Goal: Transaction & Acquisition: Purchase product/service

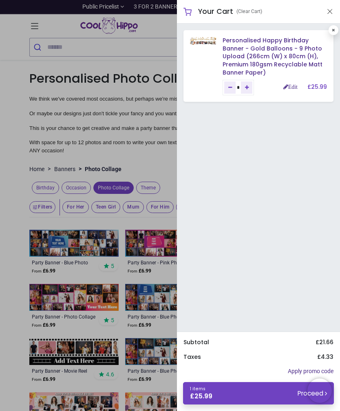
click at [291, 85] on link "Edit" at bounding box center [290, 87] width 14 height 6
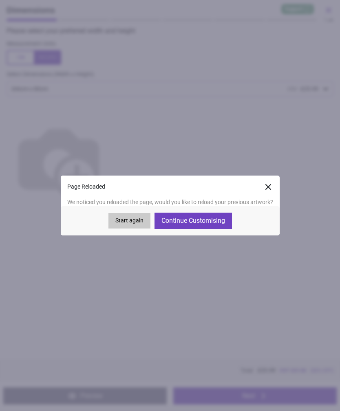
click at [208, 219] on button "Continue Customising" at bounding box center [192, 221] width 77 height 16
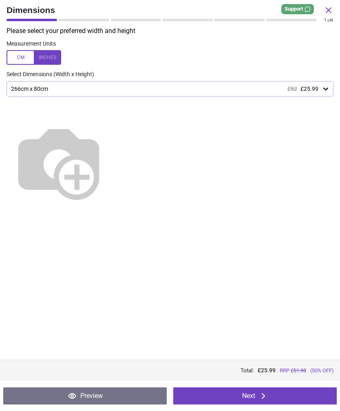
click at [274, 397] on button "Next" at bounding box center [254, 396] width 163 height 17
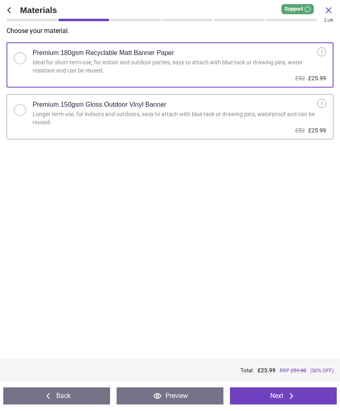
click at [276, 391] on button "Next" at bounding box center [283, 396] width 107 height 17
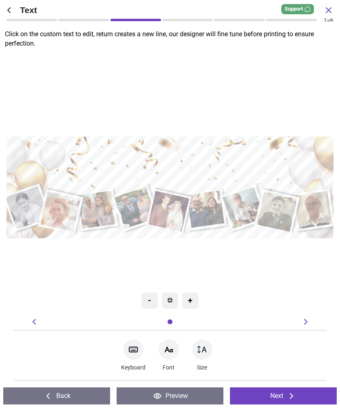
click at [307, 398] on button "Next" at bounding box center [283, 396] width 107 height 17
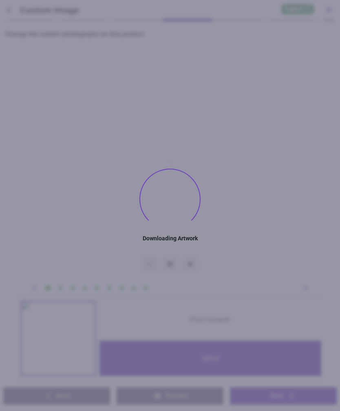
type textarea "**********"
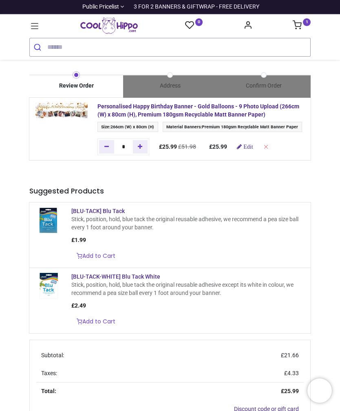
click at [302, 28] on link "1" at bounding box center [302, 26] width 18 height 7
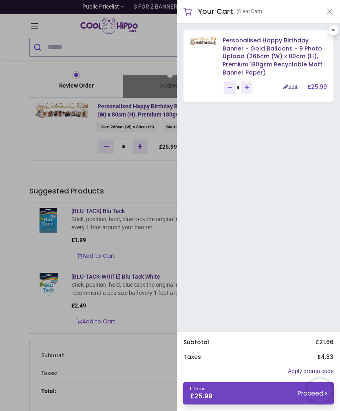
click at [331, 10] on button "Close" at bounding box center [329, 12] width 7 height 10
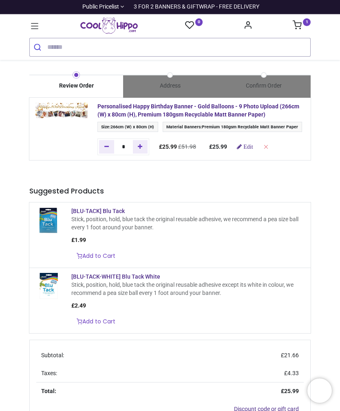
click at [40, 25] on icon at bounding box center [34, 26] width 11 height 11
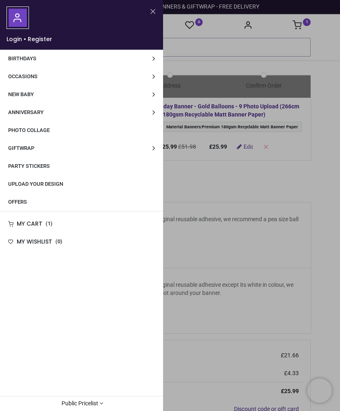
click at [117, 170] on link "Party Stickers" at bounding box center [81, 166] width 163 height 18
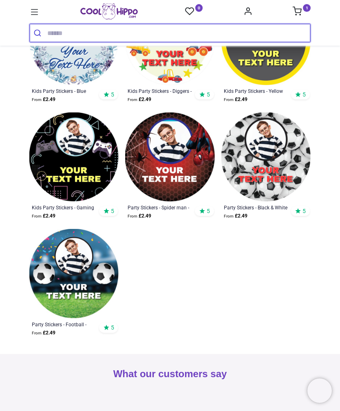
scroll to position [1348, 0]
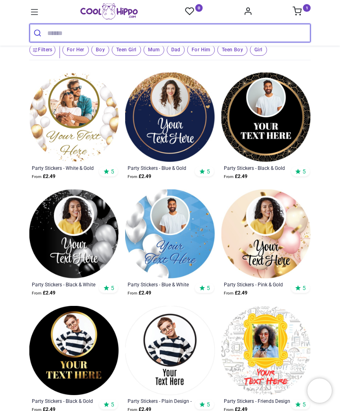
scroll to position [98, 0]
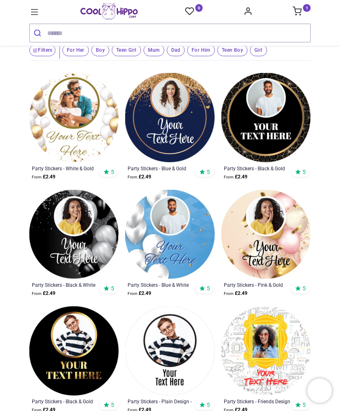
click at [84, 123] on img at bounding box center [73, 117] width 89 height 89
click at [303, 14] on link "1" at bounding box center [302, 12] width 18 height 7
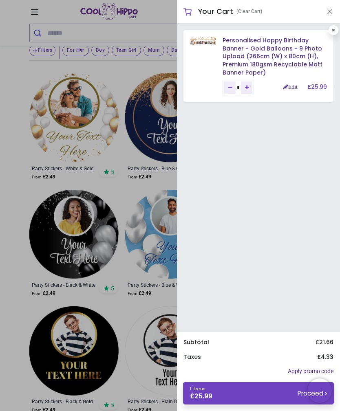
click at [87, 120] on div at bounding box center [170, 205] width 340 height 411
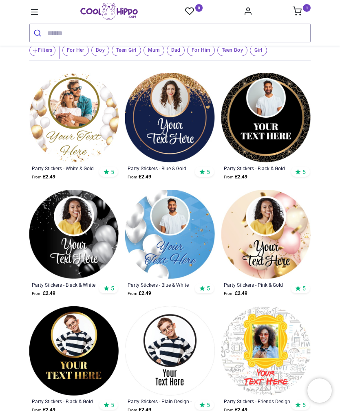
click at [86, 123] on img at bounding box center [73, 117] width 89 height 89
click at [80, 133] on img at bounding box center [73, 117] width 89 height 89
click at [84, 127] on img at bounding box center [73, 117] width 89 height 89
click at [82, 169] on div "Party Stickers - White & Gold Balloons - Custom Text" at bounding box center [66, 168] width 68 height 7
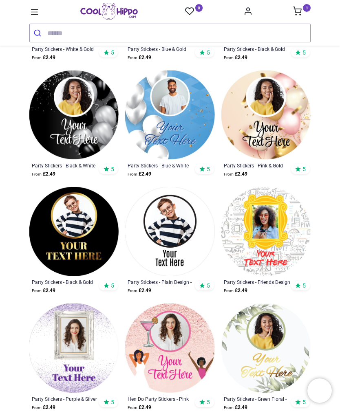
scroll to position [219, 0]
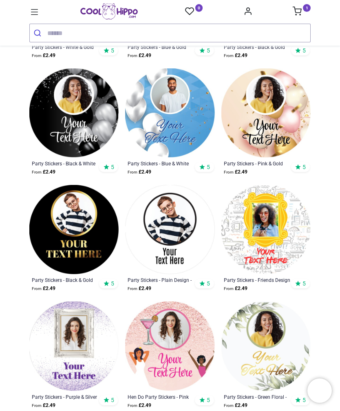
click at [81, 226] on img at bounding box center [73, 229] width 89 height 89
click at [77, 108] on img at bounding box center [73, 112] width 89 height 89
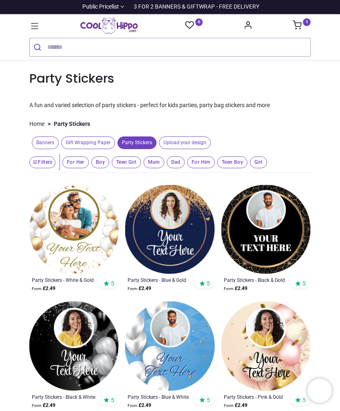
scroll to position [0, 0]
click at [117, 24] on img "Logo of Cool Hippo" at bounding box center [108, 26] width 57 height 16
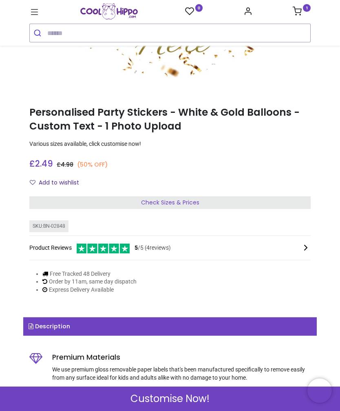
scroll to position [282, 0]
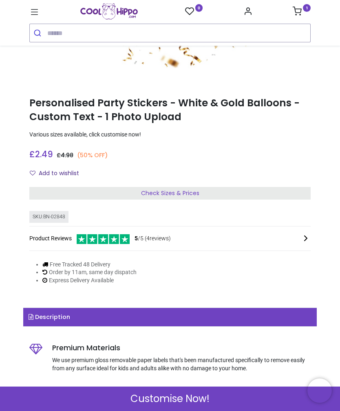
click at [283, 198] on div "Check Sizes & Prices" at bounding box center [169, 193] width 281 height 13
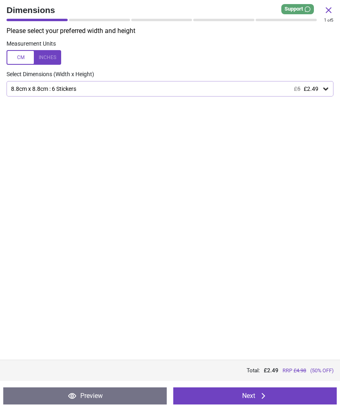
click at [324, 91] on icon at bounding box center [326, 89] width 8 height 8
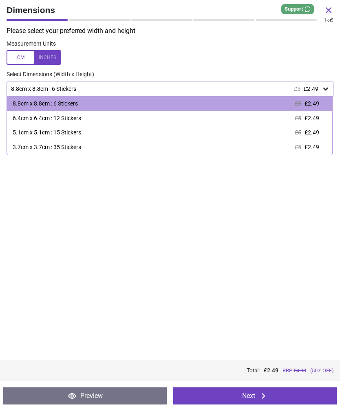
click at [318, 144] on span "£2.49" at bounding box center [311, 147] width 15 height 7
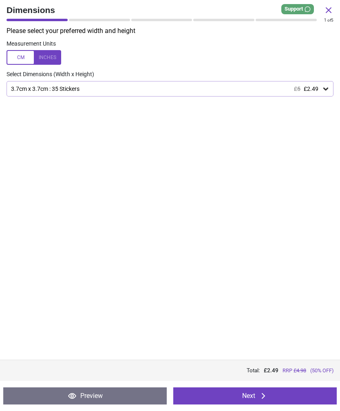
click at [306, 398] on button "Next" at bounding box center [254, 396] width 163 height 17
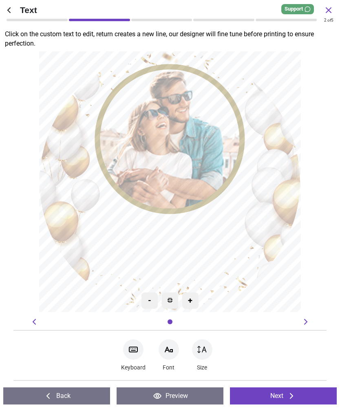
click at [204, 240] on textarea at bounding box center [170, 253] width 139 height 32
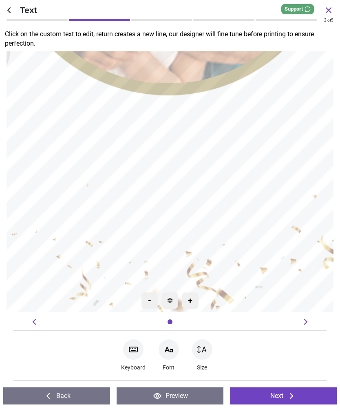
type textarea "***** **"
click at [300, 396] on button "Next" at bounding box center [283, 396] width 107 height 17
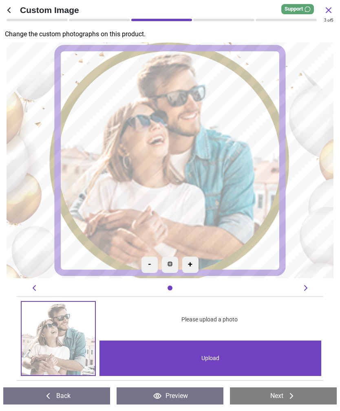
click at [282, 356] on div "Upload" at bounding box center [210, 358] width 222 height 35
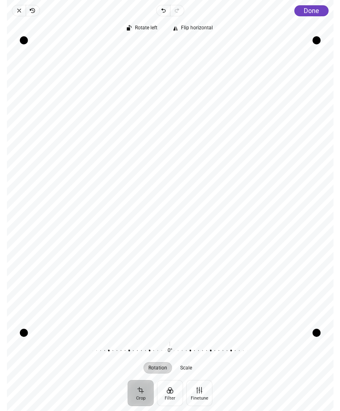
click at [318, 13] on span "Done" at bounding box center [311, 11] width 15 height 8
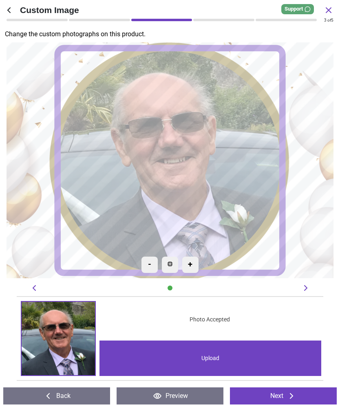
click at [302, 396] on button "Next" at bounding box center [283, 396] width 107 height 17
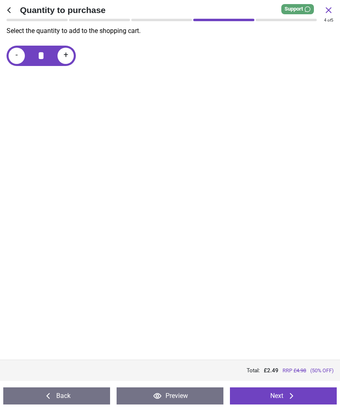
click at [69, 57] on div "+" at bounding box center [65, 56] width 16 height 16
type input "*"
click at [314, 392] on button "Next" at bounding box center [283, 396] width 107 height 17
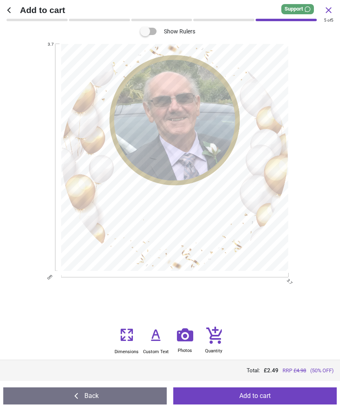
click at [318, 397] on button "Add to cart" at bounding box center [254, 396] width 163 height 17
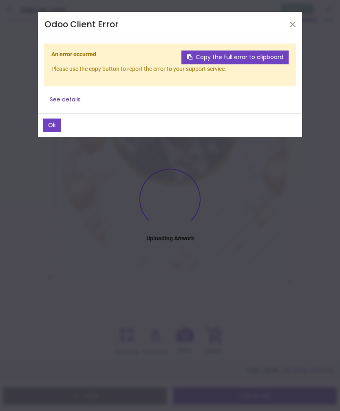
click at [274, 59] on button "Copy the full error to clipboard" at bounding box center [234, 58] width 107 height 14
click at [60, 121] on button "Ok" at bounding box center [52, 126] width 18 height 14
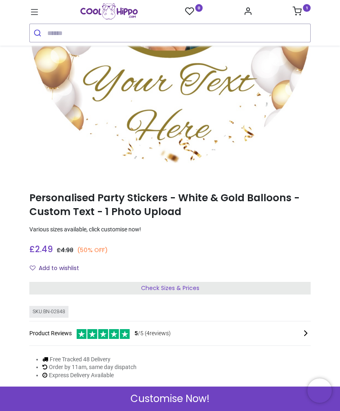
scroll to position [190, 0]
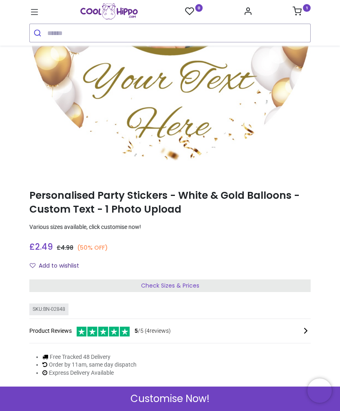
click at [257, 397] on div "Customise Now!" at bounding box center [170, 399] width 340 height 24
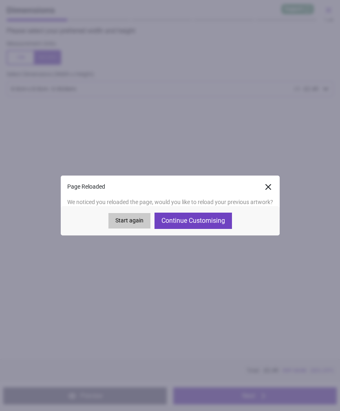
click at [216, 221] on button "Continue Customising" at bounding box center [192, 221] width 77 height 16
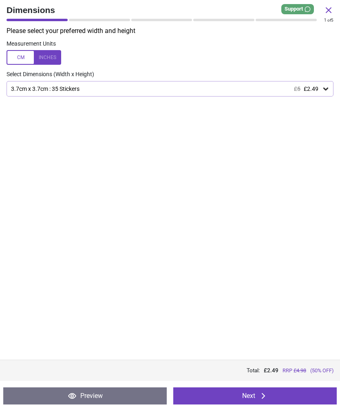
click at [302, 396] on button "Next" at bounding box center [254, 396] width 163 height 17
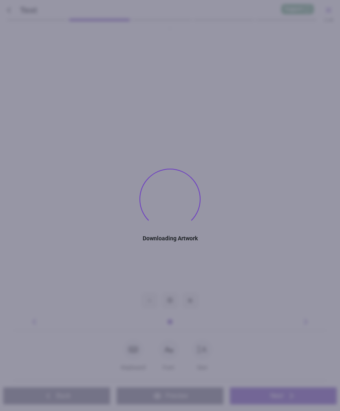
type textarea "***** **"
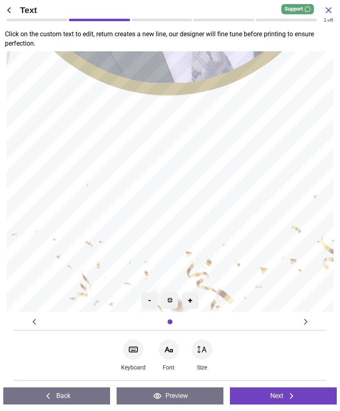
click at [320, 394] on button "Next" at bounding box center [283, 396] width 107 height 17
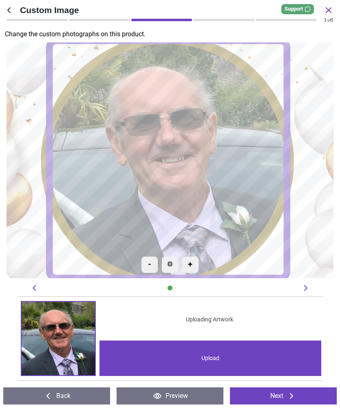
click at [237, 184] on image at bounding box center [168, 160] width 238 height 238
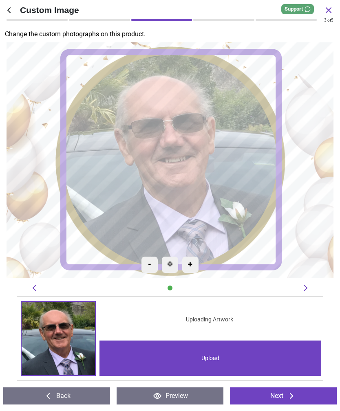
click at [321, 394] on button "Next" at bounding box center [283, 396] width 107 height 17
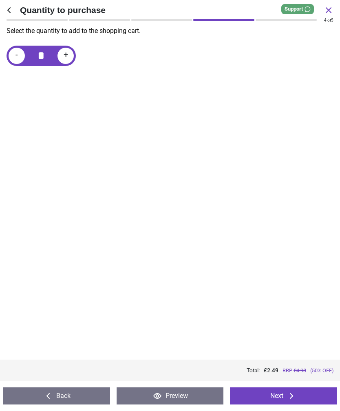
click at [325, 392] on button "Next" at bounding box center [283, 396] width 107 height 17
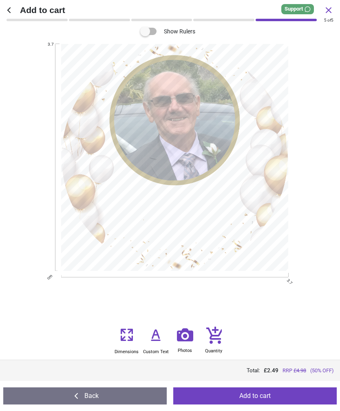
click at [324, 392] on button "Add to cart" at bounding box center [254, 396] width 163 height 17
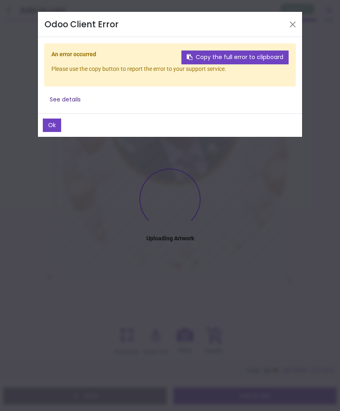
click at [79, 95] on button "See details" at bounding box center [65, 100] width 42 height 14
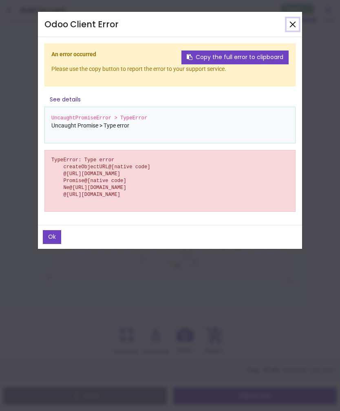
click at [293, 26] on button "Close" at bounding box center [293, 24] width 12 height 12
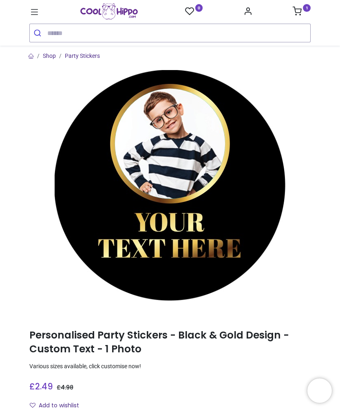
scroll to position [107, 0]
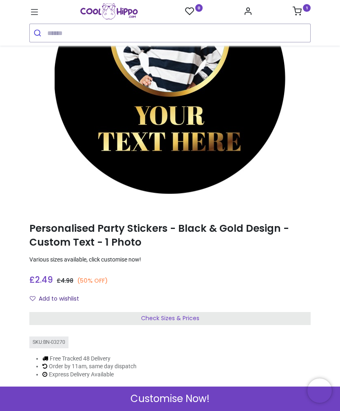
click at [225, 399] on div "Customise Now!" at bounding box center [170, 399] width 340 height 24
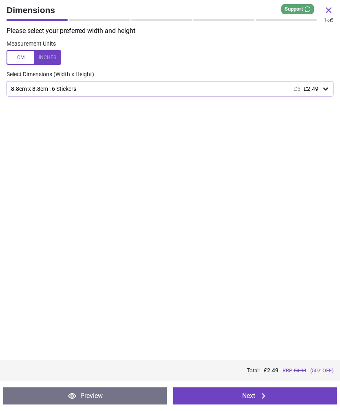
click at [317, 89] on span "£2.49" at bounding box center [311, 89] width 15 height 7
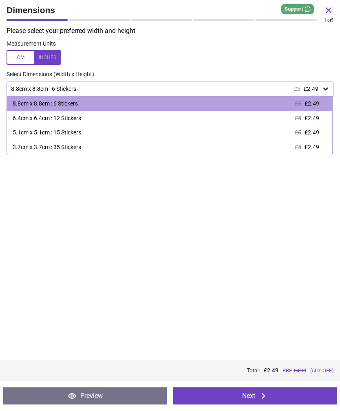
click at [283, 148] on div "3.7cm x 3.7cm : 35 Stickers £5 £2.49" at bounding box center [169, 147] width 325 height 15
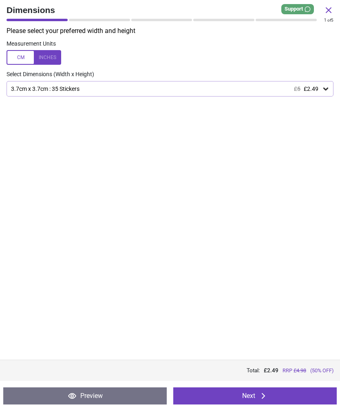
click at [318, 90] on div "3.7cm x 3.7cm : 35 Stickers £5 £2.49" at bounding box center [165, 89] width 311 height 7
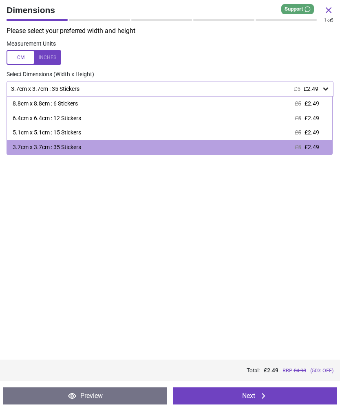
click at [317, 395] on button "Next" at bounding box center [254, 396] width 163 height 17
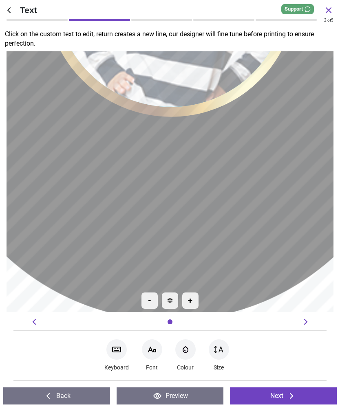
click at [244, 207] on textarea at bounding box center [170, 182] width 315 height 55
type textarea "***** **"
click at [306, 397] on button "Next" at bounding box center [283, 396] width 107 height 17
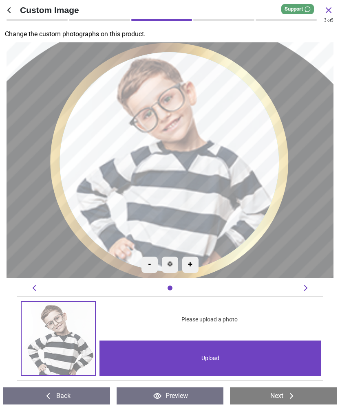
click at [244, 363] on div "Upload" at bounding box center [210, 358] width 222 height 35
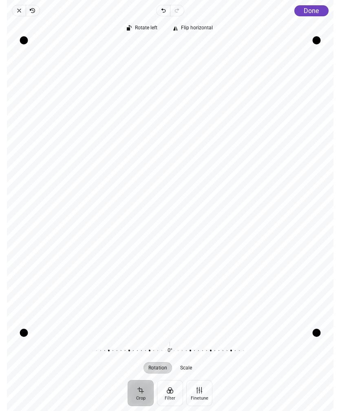
click at [314, 11] on span "Done" at bounding box center [311, 11] width 15 height 8
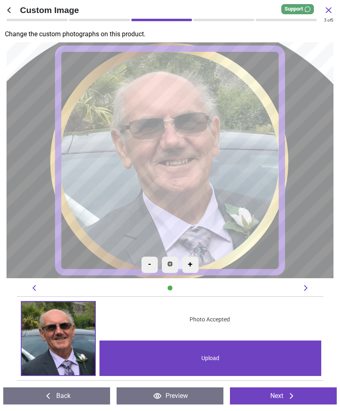
click at [291, 355] on div "Upload" at bounding box center [210, 358] width 222 height 35
click at [312, 395] on button "Next" at bounding box center [283, 396] width 107 height 17
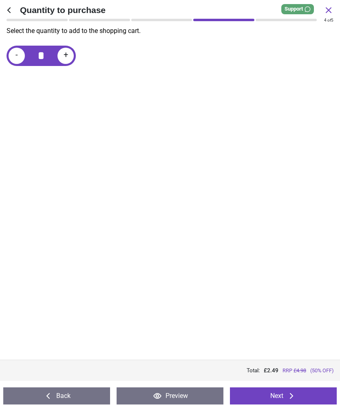
click at [61, 54] on div "+" at bounding box center [65, 56] width 16 height 16
type input "*"
click at [317, 399] on button "Next" at bounding box center [283, 396] width 107 height 17
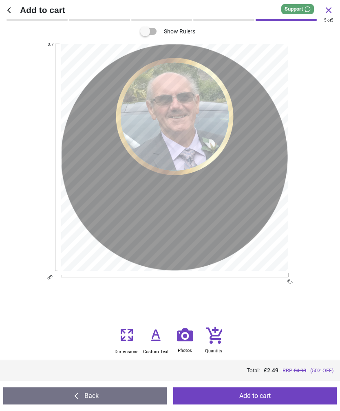
click at [153, 340] on icon at bounding box center [156, 340] width 8 height 0
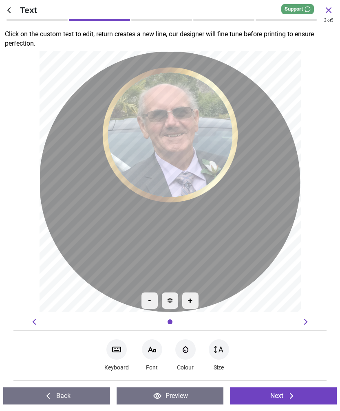
click at [222, 262] on textarea "***** **" at bounding box center [170, 237] width 170 height 74
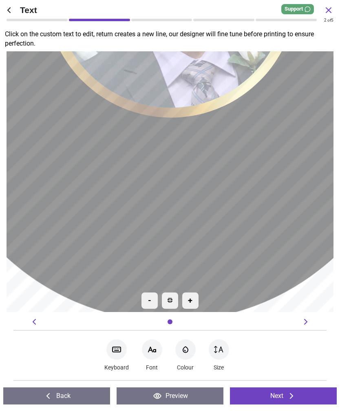
type textarea "***** **"
click at [218, 354] on icon at bounding box center [219, 350] width 10 height 10
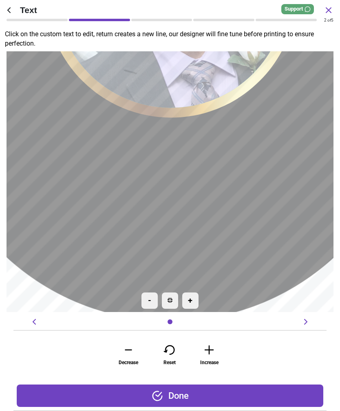
click at [191, 303] on div "+" at bounding box center [190, 301] width 16 height 16
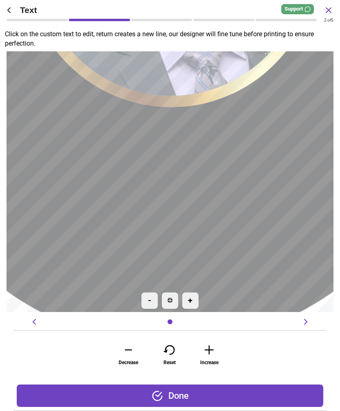
click at [212, 350] on icon at bounding box center [209, 350] width 16 height 12
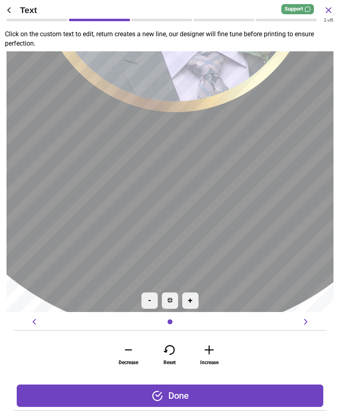
click at [135, 352] on icon at bounding box center [128, 350] width 16 height 12
click at [214, 352] on icon at bounding box center [209, 350] width 16 height 12
click at [213, 353] on icon at bounding box center [209, 350] width 16 height 12
click at [211, 355] on icon at bounding box center [209, 350] width 16 height 12
click at [210, 356] on icon at bounding box center [209, 350] width 16 height 12
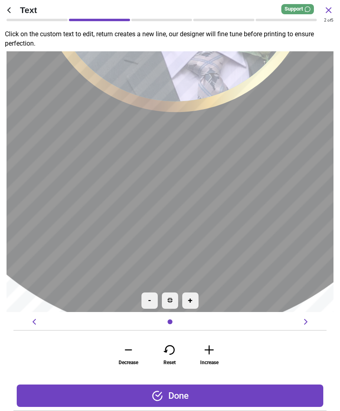
click at [202, 394] on div "Done" at bounding box center [170, 396] width 306 height 22
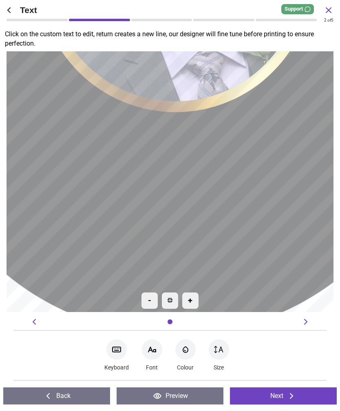
click at [296, 394] on icon at bounding box center [292, 396] width 10 height 10
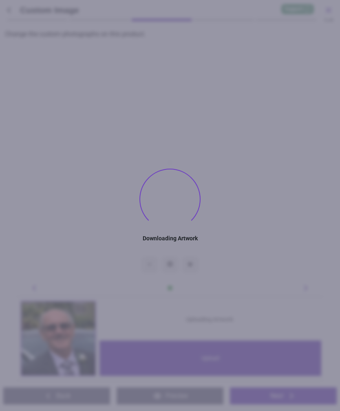
type textarea "***** **"
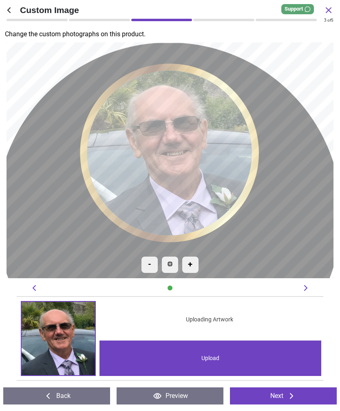
click at [309, 396] on button "Next" at bounding box center [283, 396] width 107 height 17
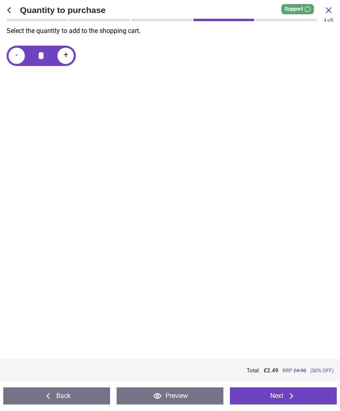
click at [312, 399] on button "Next" at bounding box center [283, 396] width 107 height 17
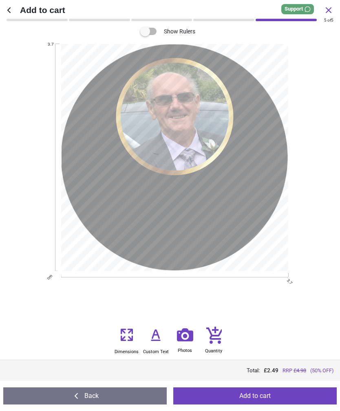
click at [318, 396] on button "Add to cart" at bounding box center [254, 396] width 163 height 17
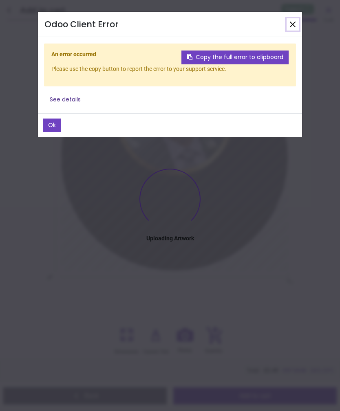
click at [297, 27] on button "Close" at bounding box center [293, 24] width 12 height 12
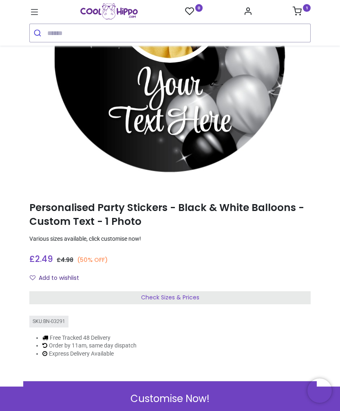
scroll to position [131, 0]
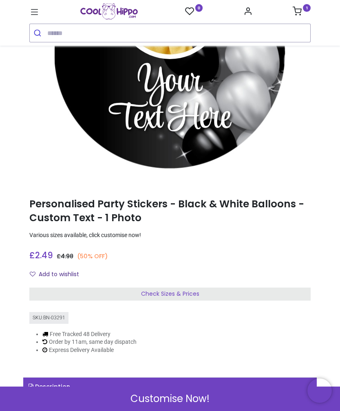
click at [229, 390] on div "Customise Now!" at bounding box center [170, 399] width 340 height 24
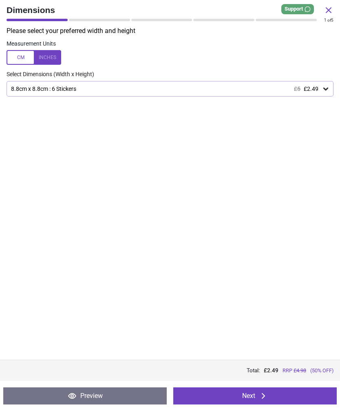
click at [307, 81] on div "8.8cm x 8.8cm : 6 Stickers £5 £2.49" at bounding box center [170, 88] width 327 height 15
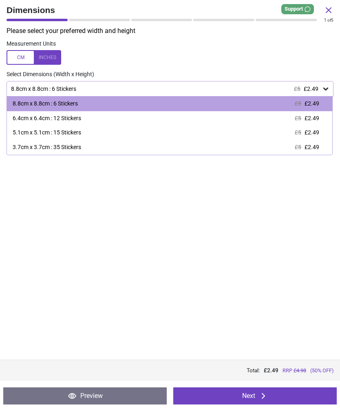
click at [310, 146] on span "£2.49" at bounding box center [311, 147] width 15 height 7
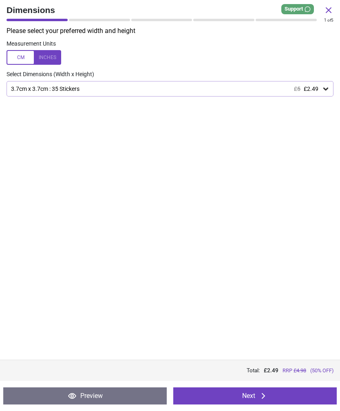
click at [311, 400] on button "Next" at bounding box center [254, 396] width 163 height 17
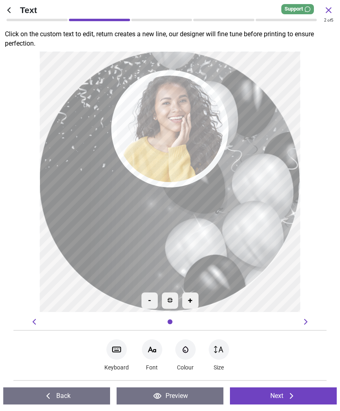
click at [216, 248] on textarea at bounding box center [169, 234] width 172 height 41
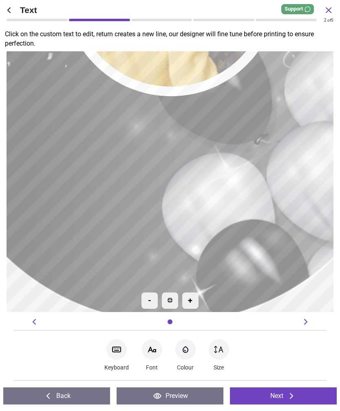
type textarea "***** **"
click at [293, 394] on icon at bounding box center [292, 396] width 10 height 10
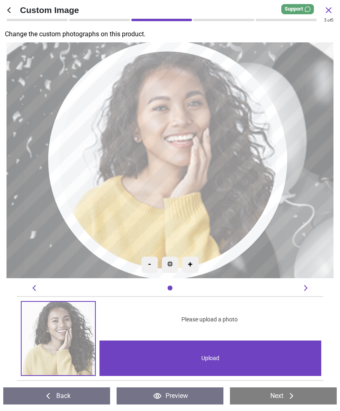
click at [243, 361] on div "Upload" at bounding box center [210, 358] width 222 height 35
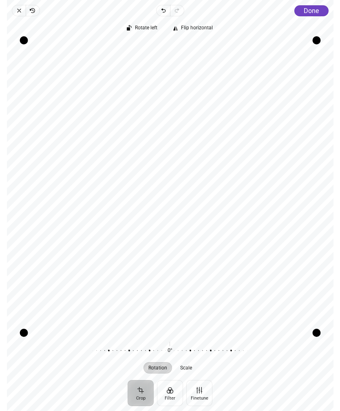
click at [316, 13] on span "Done" at bounding box center [311, 11] width 15 height 8
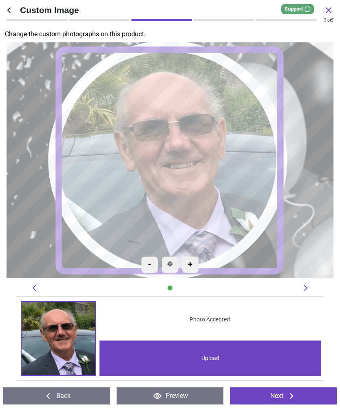
click at [303, 398] on button "Next" at bounding box center [283, 396] width 107 height 17
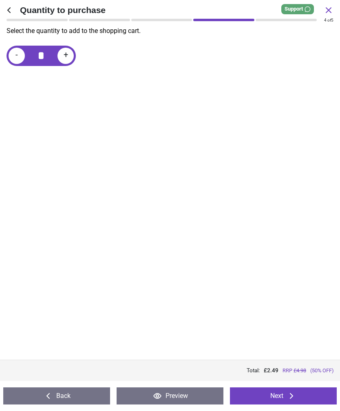
click at [67, 60] on span "+" at bounding box center [66, 56] width 4 height 10
type input "*"
click at [305, 398] on button "Next" at bounding box center [283, 396] width 107 height 17
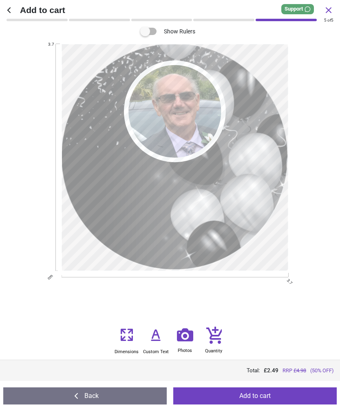
click at [307, 398] on button "Add to cart" at bounding box center [254, 396] width 163 height 17
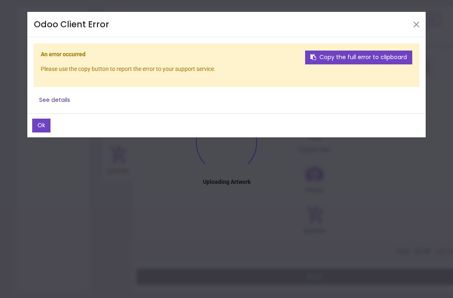
click at [45, 124] on button "Ok" at bounding box center [41, 126] width 18 height 14
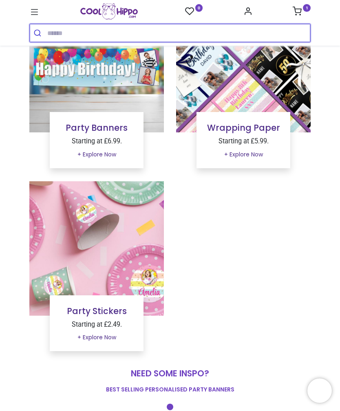
scroll to position [128, 0]
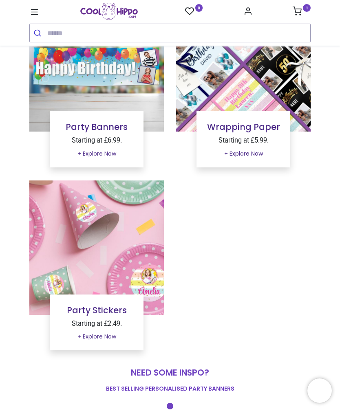
click at [123, 249] on img at bounding box center [96, 248] width 135 height 135
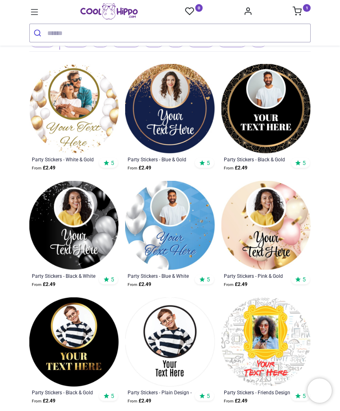
scroll to position [106, 0]
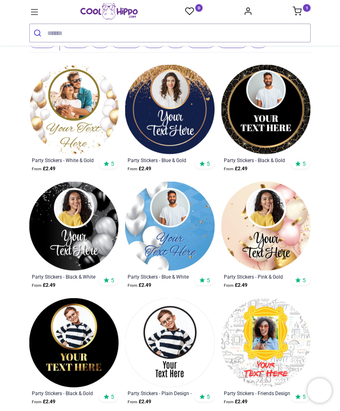
click at [284, 125] on img at bounding box center [265, 109] width 89 height 89
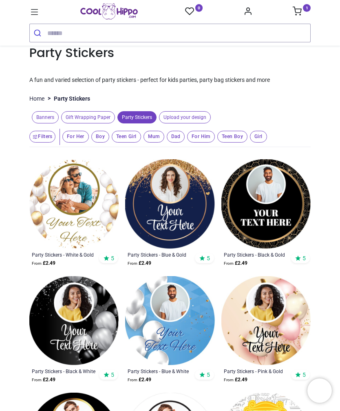
scroll to position [3, 0]
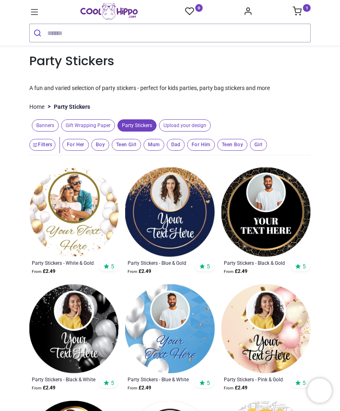
click at [300, 11] on icon at bounding box center [297, 11] width 9 height 9
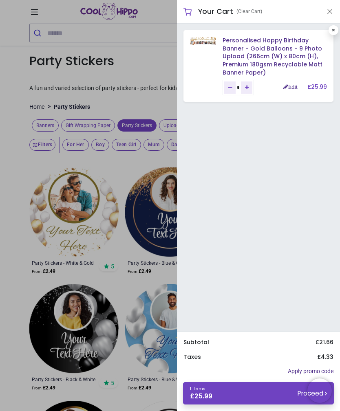
click at [291, 395] on link "1 items £ 25.99 Proceed" at bounding box center [258, 393] width 151 height 22
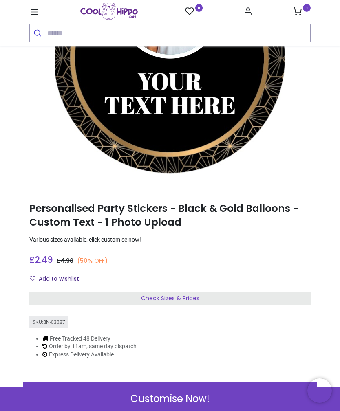
scroll to position [126, 0]
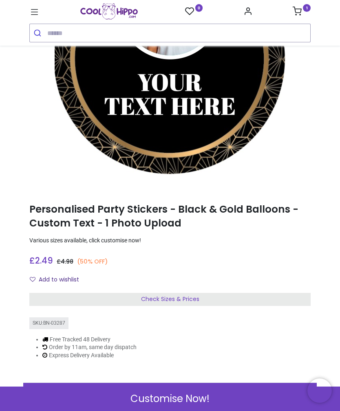
click at [230, 403] on div "Customise Now!" at bounding box center [170, 399] width 340 height 24
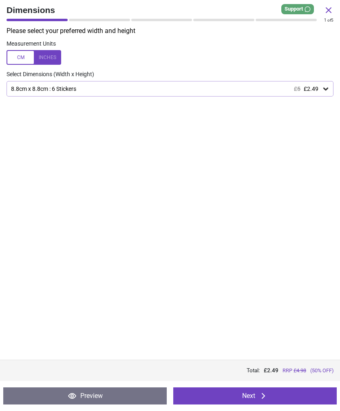
click at [5, 179] on div "Please select your preferred width and height Measurement Units Select Dimensio…" at bounding box center [170, 192] width 340 height 333
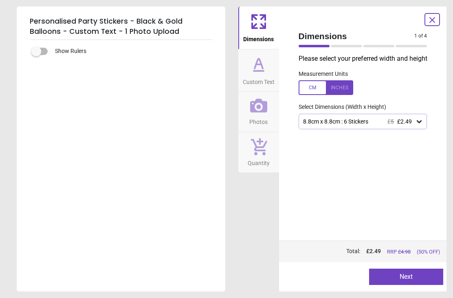
click at [340, 122] on icon at bounding box center [419, 121] width 5 height 3
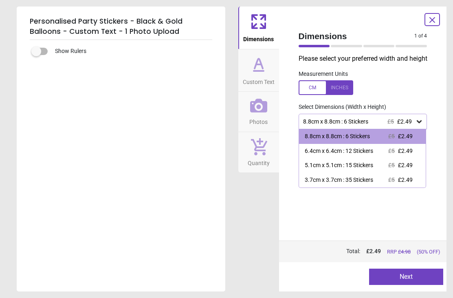
click at [340, 177] on div "3.7cm x 3.7cm : 35 Stickers £5 £2.49" at bounding box center [362, 180] width 127 height 15
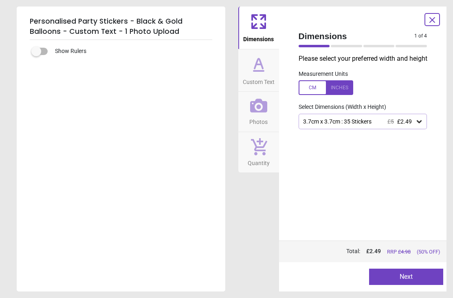
click at [340, 271] on button "Next" at bounding box center [406, 277] width 74 height 16
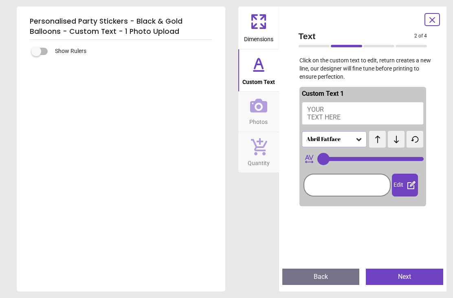
click at [340, 108] on button "YOUR TEXT HERE" at bounding box center [363, 113] width 122 height 23
click at [327, 108] on button "YOUR TEXT HERE" at bounding box center [363, 113] width 122 height 23
click at [327, 113] on span "YOUR TEXT HERE" at bounding box center [323, 113] width 33 height 15
type input "**"
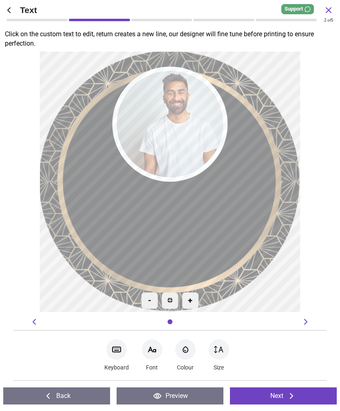
click at [193, 212] on textarea at bounding box center [170, 220] width 154 height 27
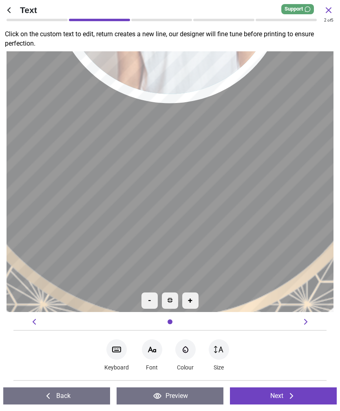
type textarea "***** **"
click at [309, 320] on icon at bounding box center [306, 322] width 10 height 10
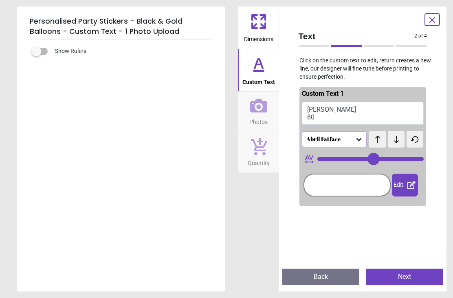
click at [340, 281] on button "Next" at bounding box center [404, 277] width 77 height 16
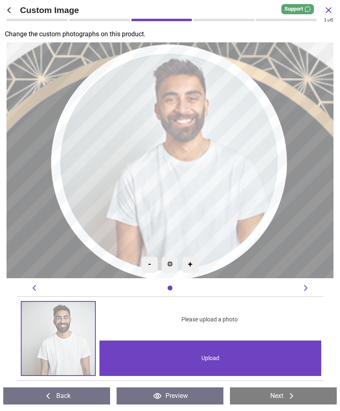
click at [245, 360] on div "Upload" at bounding box center [210, 358] width 222 height 35
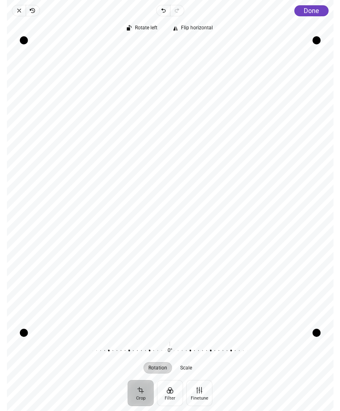
click at [316, 13] on span "Done" at bounding box center [311, 11] width 15 height 8
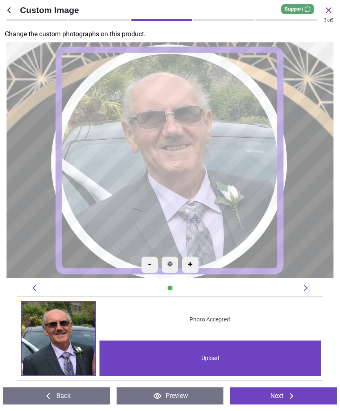
click at [299, 394] on button "Next" at bounding box center [283, 396] width 107 height 17
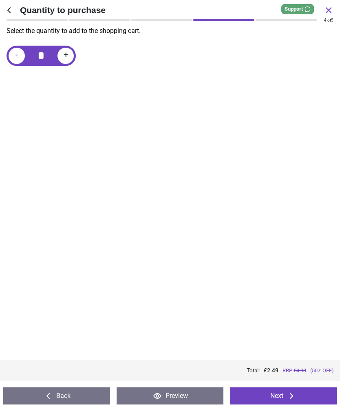
click at [306, 397] on button "Next" at bounding box center [283, 396] width 107 height 17
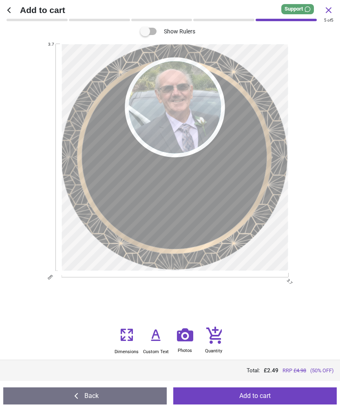
click at [281, 397] on button "Add to cart" at bounding box center [254, 396] width 163 height 17
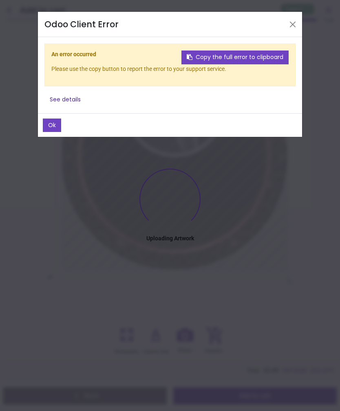
click at [60, 128] on button "Ok" at bounding box center [52, 126] width 18 height 14
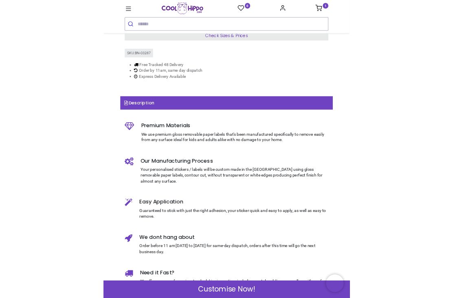
scroll to position [189, 0]
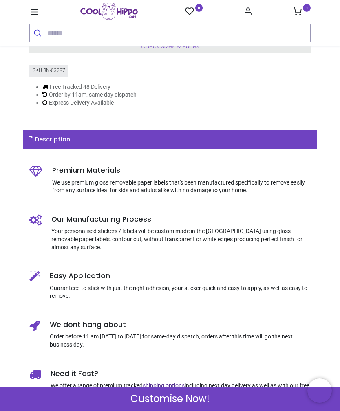
click at [250, 53] on div "Check Sizes & Prices" at bounding box center [169, 46] width 281 height 13
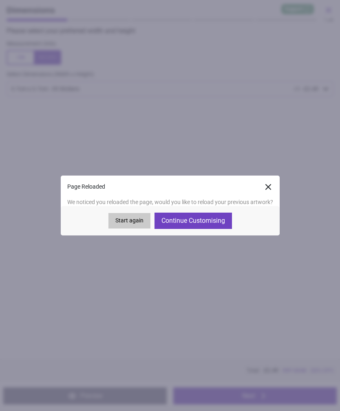
click at [217, 218] on button "Continue Customising" at bounding box center [192, 221] width 77 height 16
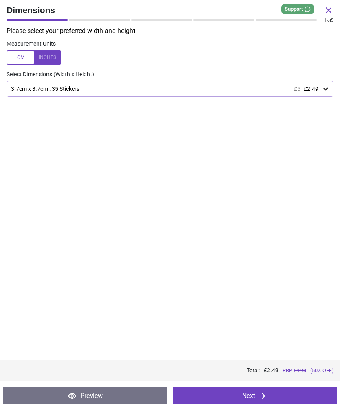
click at [278, 390] on button "Next" at bounding box center [254, 396] width 163 height 17
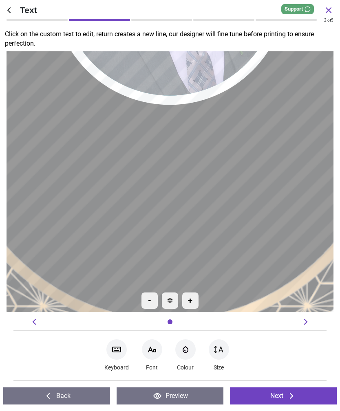
click at [304, 395] on button "Next" at bounding box center [283, 396] width 107 height 17
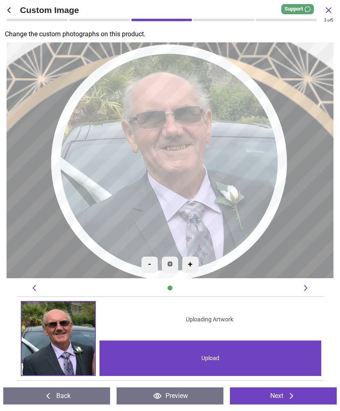
click at [309, 395] on button "Next" at bounding box center [283, 396] width 107 height 17
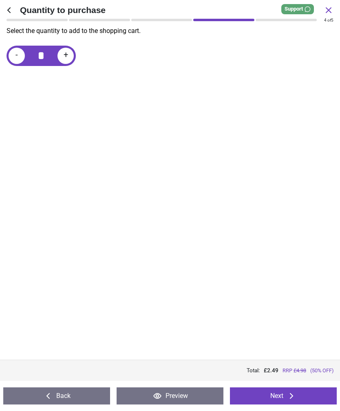
click at [293, 394] on icon at bounding box center [292, 396] width 10 height 10
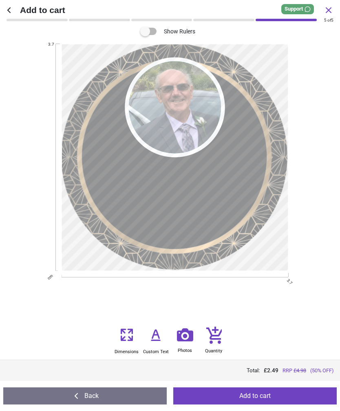
click at [145, 31] on label at bounding box center [145, 31] width 0 height 0
click at [220, 337] on icon at bounding box center [213, 335] width 16 height 18
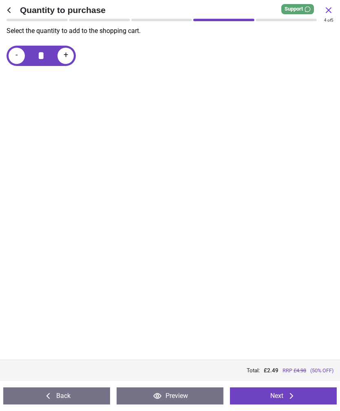
click at [285, 399] on button "Next" at bounding box center [283, 396] width 107 height 17
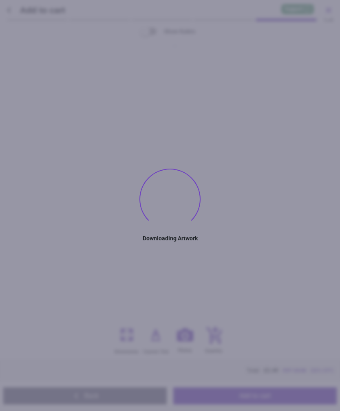
type textarea "***** **"
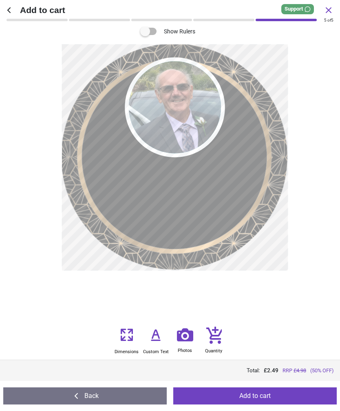
click at [221, 334] on icon at bounding box center [214, 335] width 16 height 17
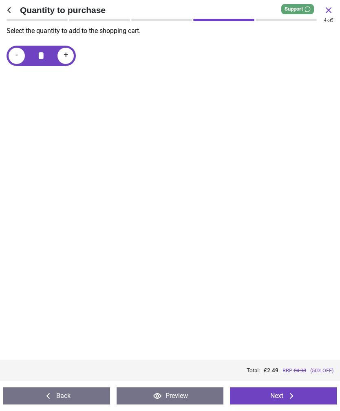
click at [275, 397] on button "Next" at bounding box center [283, 396] width 107 height 17
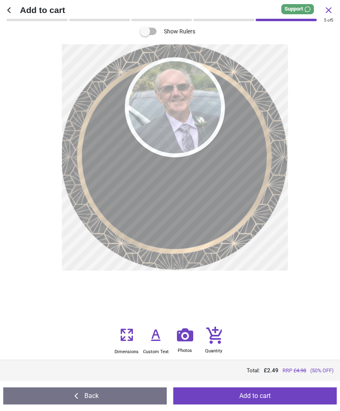
click at [212, 343] on icon at bounding box center [214, 335] width 16 height 17
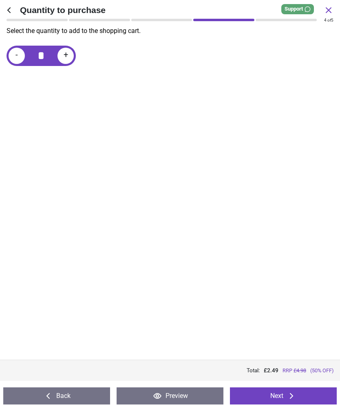
click at [210, 395] on button "Preview" at bounding box center [170, 396] width 107 height 17
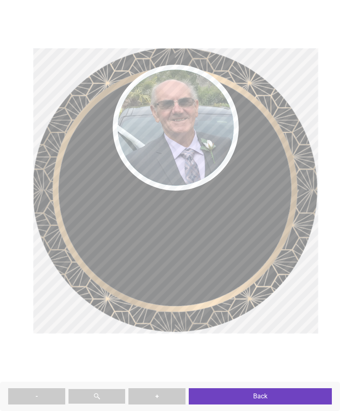
click at [312, 396] on button "Back" at bounding box center [260, 396] width 143 height 16
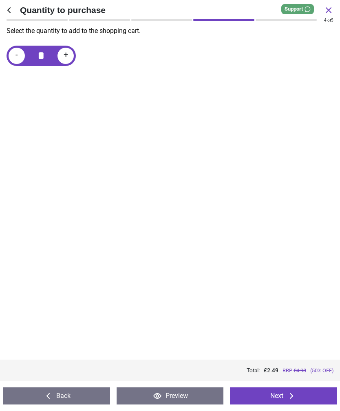
click at [309, 392] on button "Next" at bounding box center [283, 396] width 107 height 17
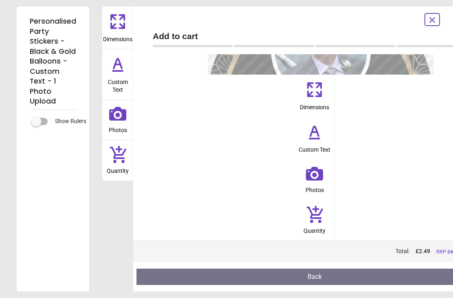
click at [318, 219] on icon at bounding box center [315, 214] width 16 height 17
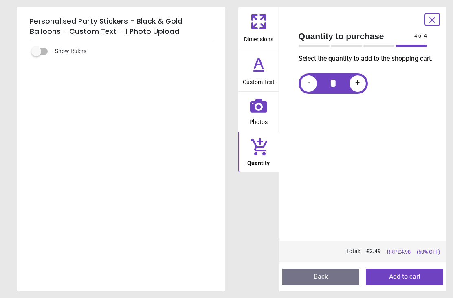
click at [340, 276] on button "Add to cart" at bounding box center [404, 277] width 77 height 16
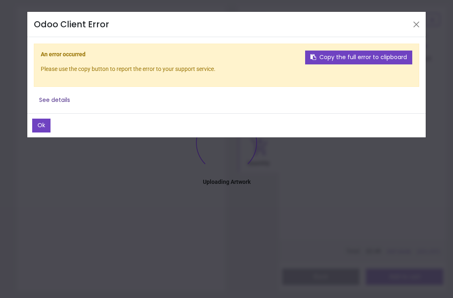
click at [340, 61] on button "Copy the full error to clipboard" at bounding box center [358, 58] width 107 height 14
click at [54, 102] on button "See details" at bounding box center [55, 100] width 42 height 14
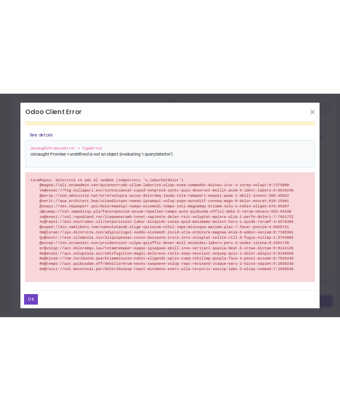
scroll to position [44, 0]
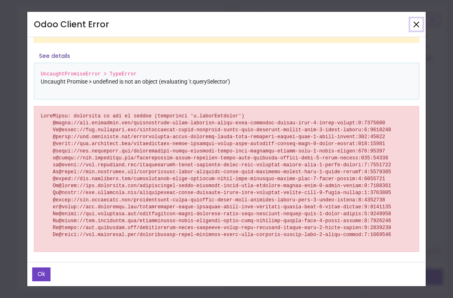
click at [340, 26] on button "Close" at bounding box center [416, 24] width 12 height 12
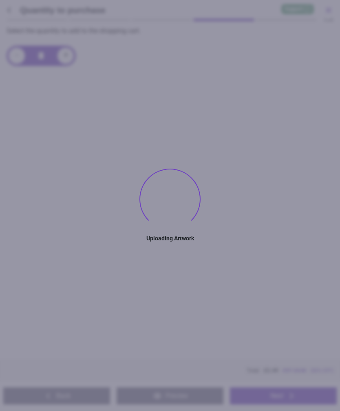
click at [307, 111] on div "Select the quantity to add to the shopping cart. - * +" at bounding box center [170, 192] width 340 height 333
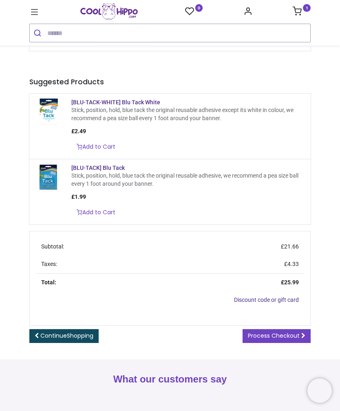
scroll to position [96, 0]
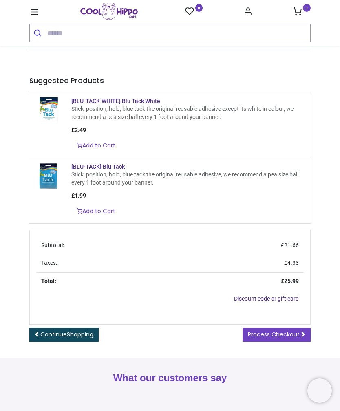
click at [298, 339] on span "Process Checkout" at bounding box center [274, 335] width 52 height 8
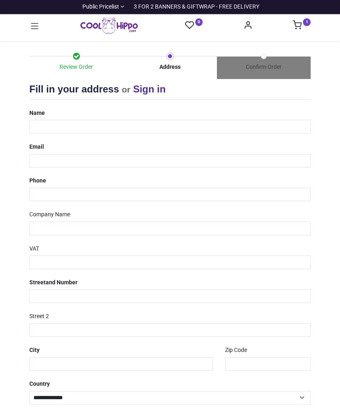
select select "***"
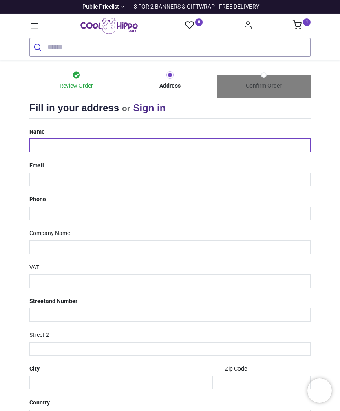
click at [289, 139] on input "text" at bounding box center [169, 146] width 281 height 14
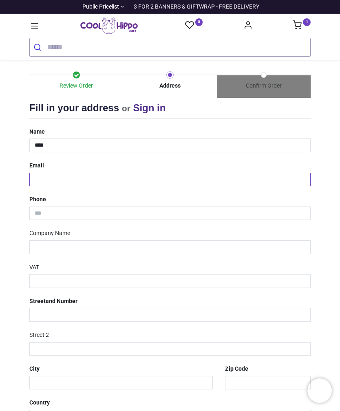
click at [163, 179] on input "email" at bounding box center [169, 180] width 281 height 14
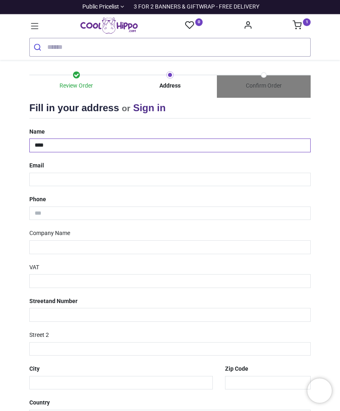
click at [186, 147] on input "****" at bounding box center [169, 146] width 281 height 14
type input "**********"
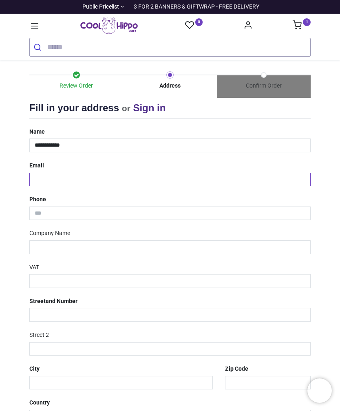
click at [212, 173] on input "email" at bounding box center [169, 180] width 281 height 14
type input "**********"
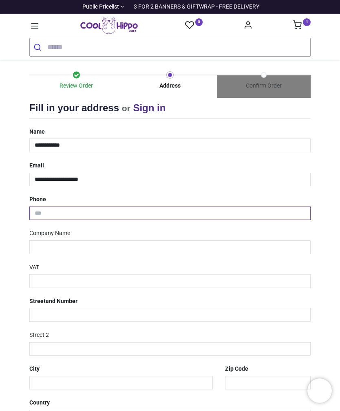
click at [196, 211] on input "tel" at bounding box center [169, 214] width 281 height 14
type input "**********"
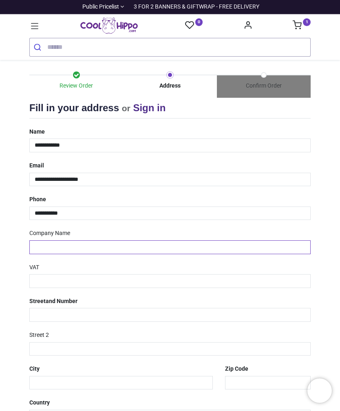
click at [117, 246] on input "text" at bounding box center [169, 247] width 281 height 14
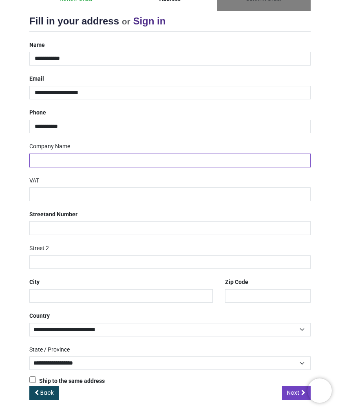
scroll to position [87, 0]
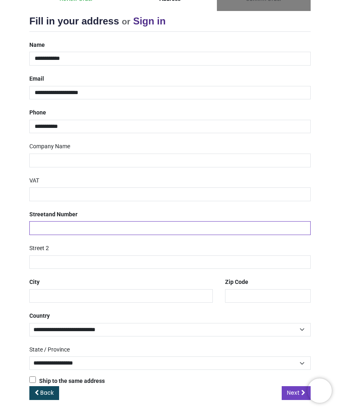
click at [245, 227] on input "text" at bounding box center [169, 228] width 281 height 14
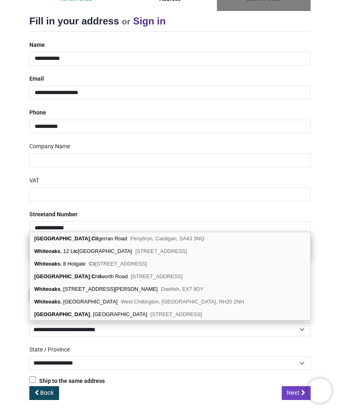
click at [195, 240] on div "[STREET_ADDRESS]" at bounding box center [170, 238] width 280 height 13
type input "**********"
type input "********"
select select "***"
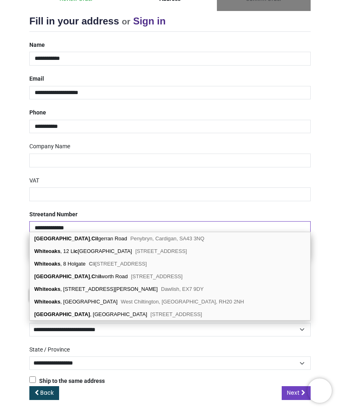
type input "********"
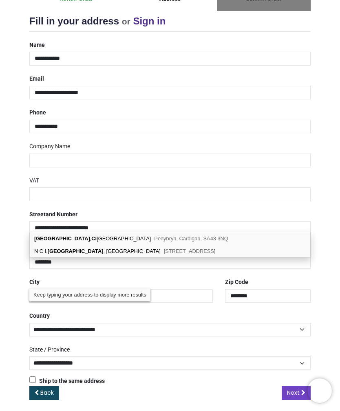
click at [181, 241] on div "[GEOGRAPHIC_DATA] , [STREET_ADDRESS]" at bounding box center [170, 238] width 280 height 13
select select "***"
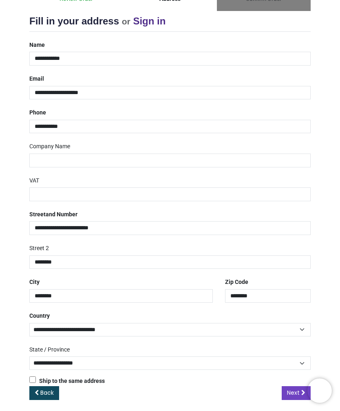
click at [292, 386] on link "Next" at bounding box center [296, 393] width 29 height 14
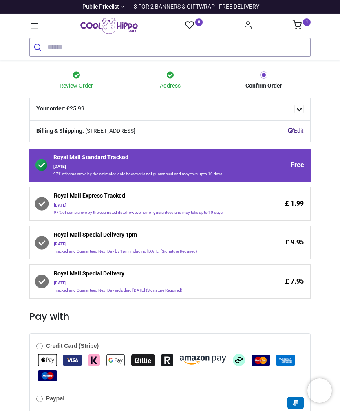
click at [292, 208] on span "£ 1.99" at bounding box center [294, 203] width 19 height 9
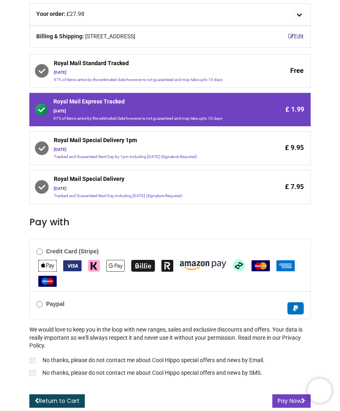
scroll to position [99, 0]
click at [265, 361] on p "No thanks, please do not contact me about Cool Hippo special offers and news by…" at bounding box center [153, 361] width 222 height 8
click at [259, 373] on p "No thanks, please do not contact me about Cool Hippo special offers and news by…" at bounding box center [152, 373] width 220 height 8
click at [291, 400] on button "Pay Now" at bounding box center [291, 402] width 38 height 14
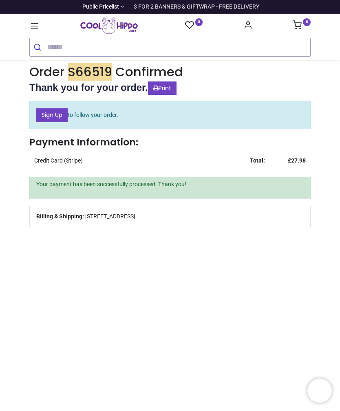
click at [33, 30] on icon at bounding box center [34, 26] width 11 height 11
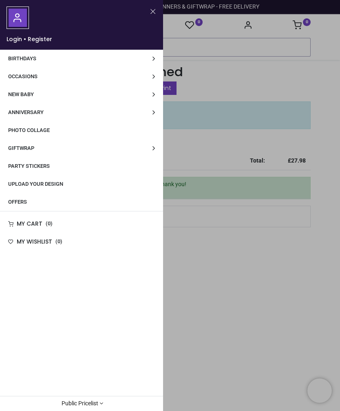
click at [55, 166] on link "Party Stickers" at bounding box center [81, 166] width 163 height 18
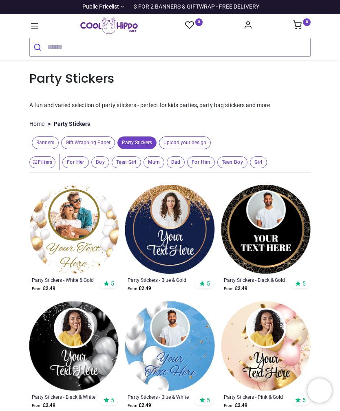
click at [68, 226] on img at bounding box center [73, 229] width 89 height 89
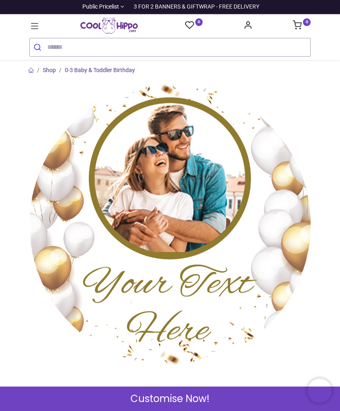
click at [255, 396] on div "Customise Now!" at bounding box center [170, 399] width 340 height 24
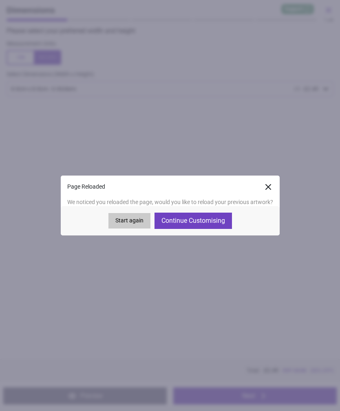
click at [225, 219] on button "Continue Customising" at bounding box center [192, 221] width 77 height 16
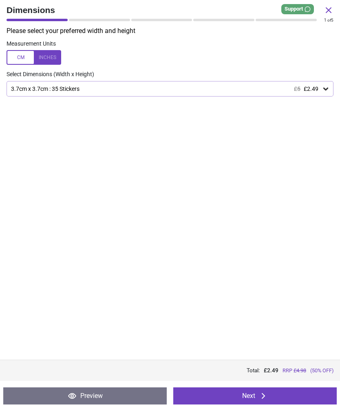
click at [280, 396] on button "Next" at bounding box center [254, 396] width 163 height 17
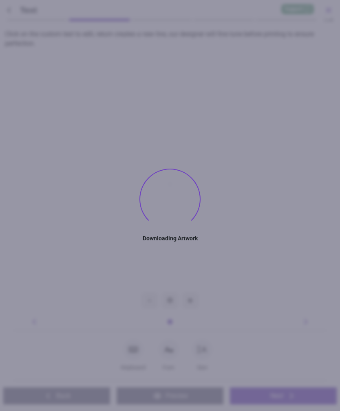
type textarea "***** **"
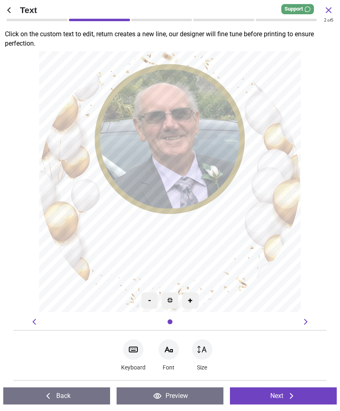
click at [298, 395] on button "Next" at bounding box center [283, 396] width 107 height 17
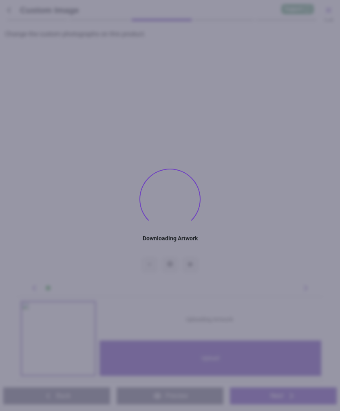
type textarea "***** **"
